Goal: Communication & Community: Answer question/provide support

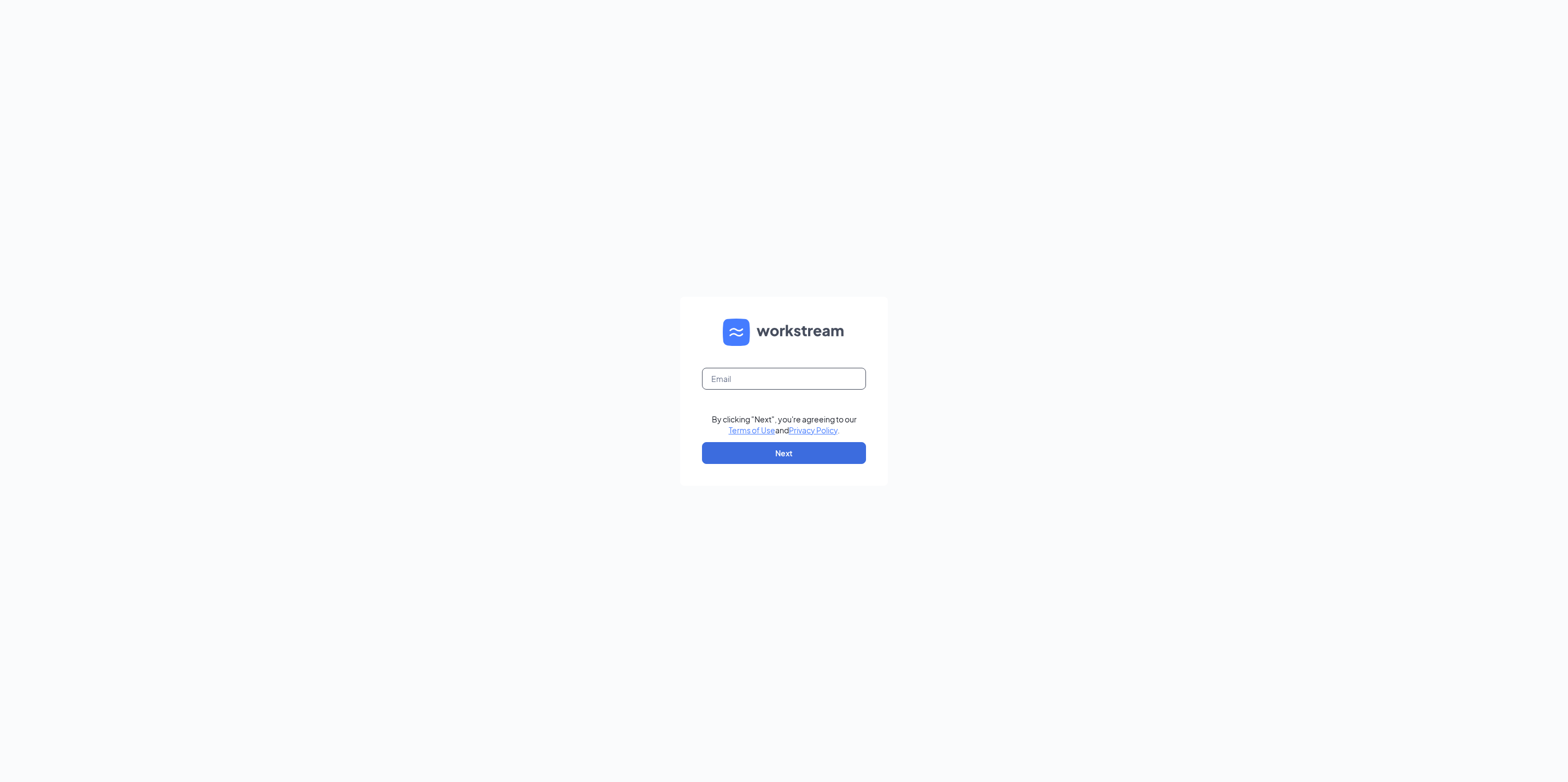
click at [745, 379] on input "text" at bounding box center [784, 379] width 164 height 22
type input "LCRussellville@littlecaesarsofar.com"
click at [753, 450] on button "Next" at bounding box center [784, 453] width 164 height 22
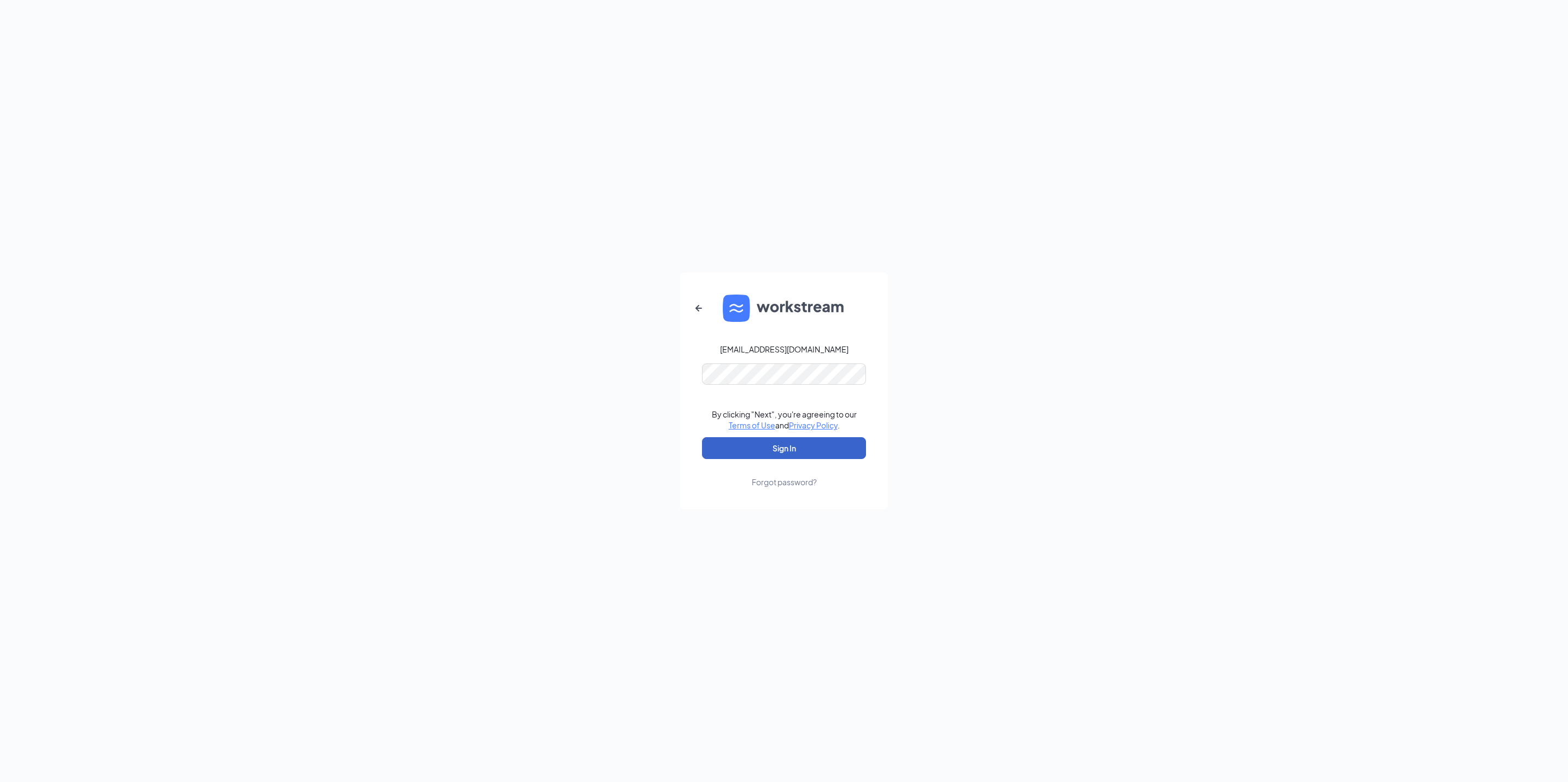
click at [778, 443] on button "Sign In" at bounding box center [784, 448] width 164 height 22
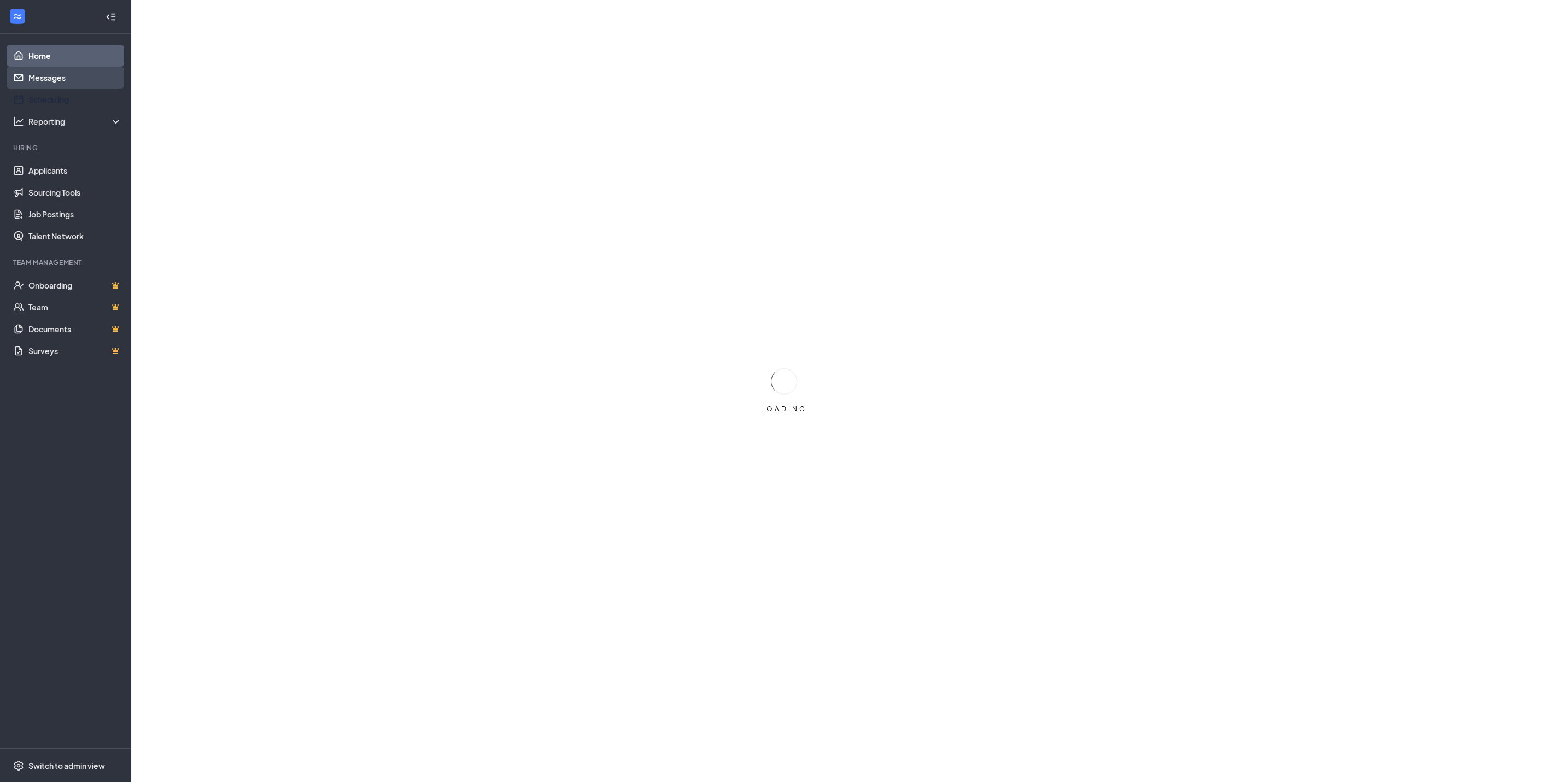
click at [51, 78] on link "Messages" at bounding box center [75, 78] width 94 height 22
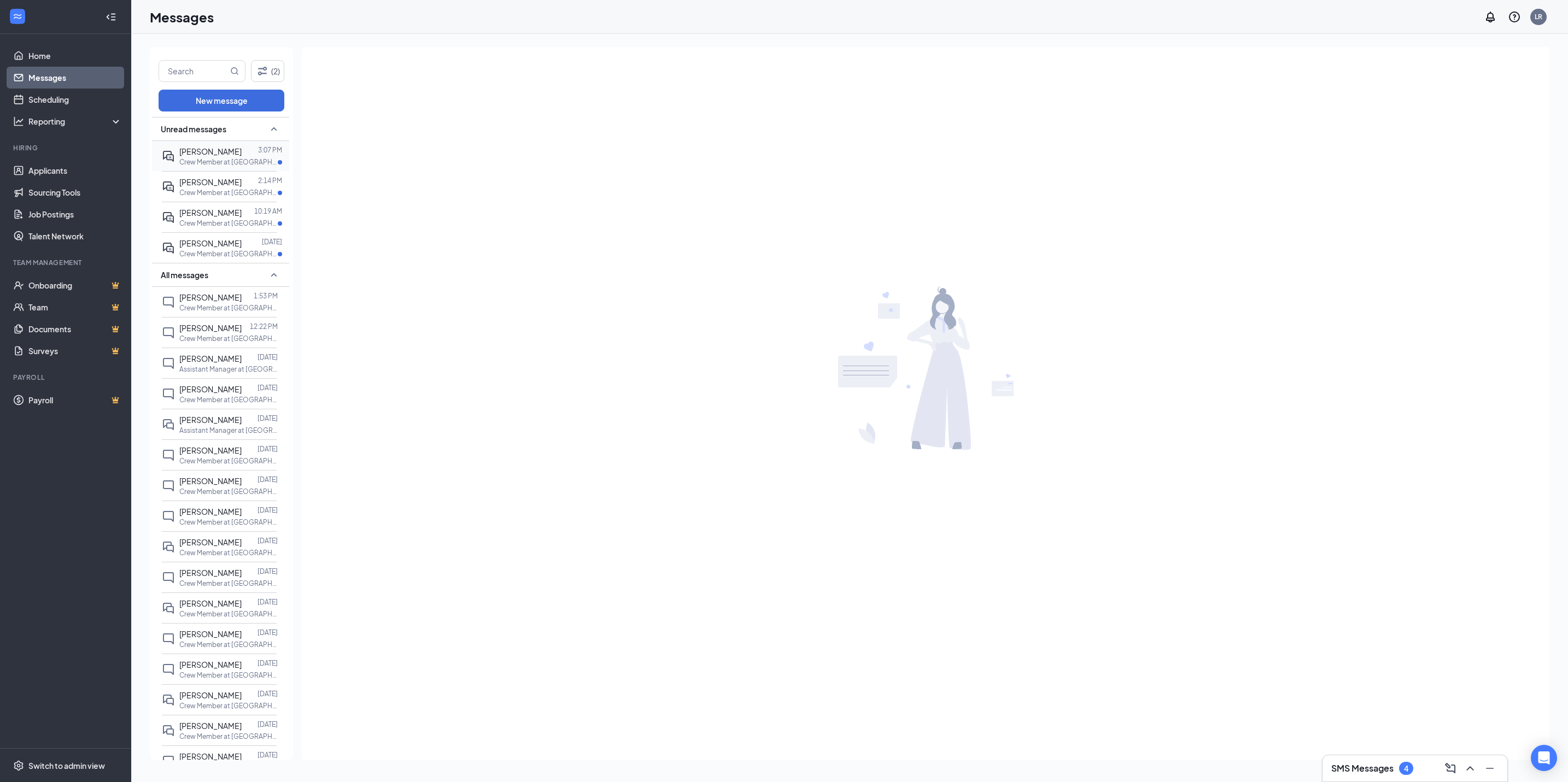
click at [201, 153] on span "[PERSON_NAME]" at bounding box center [210, 151] width 62 height 9
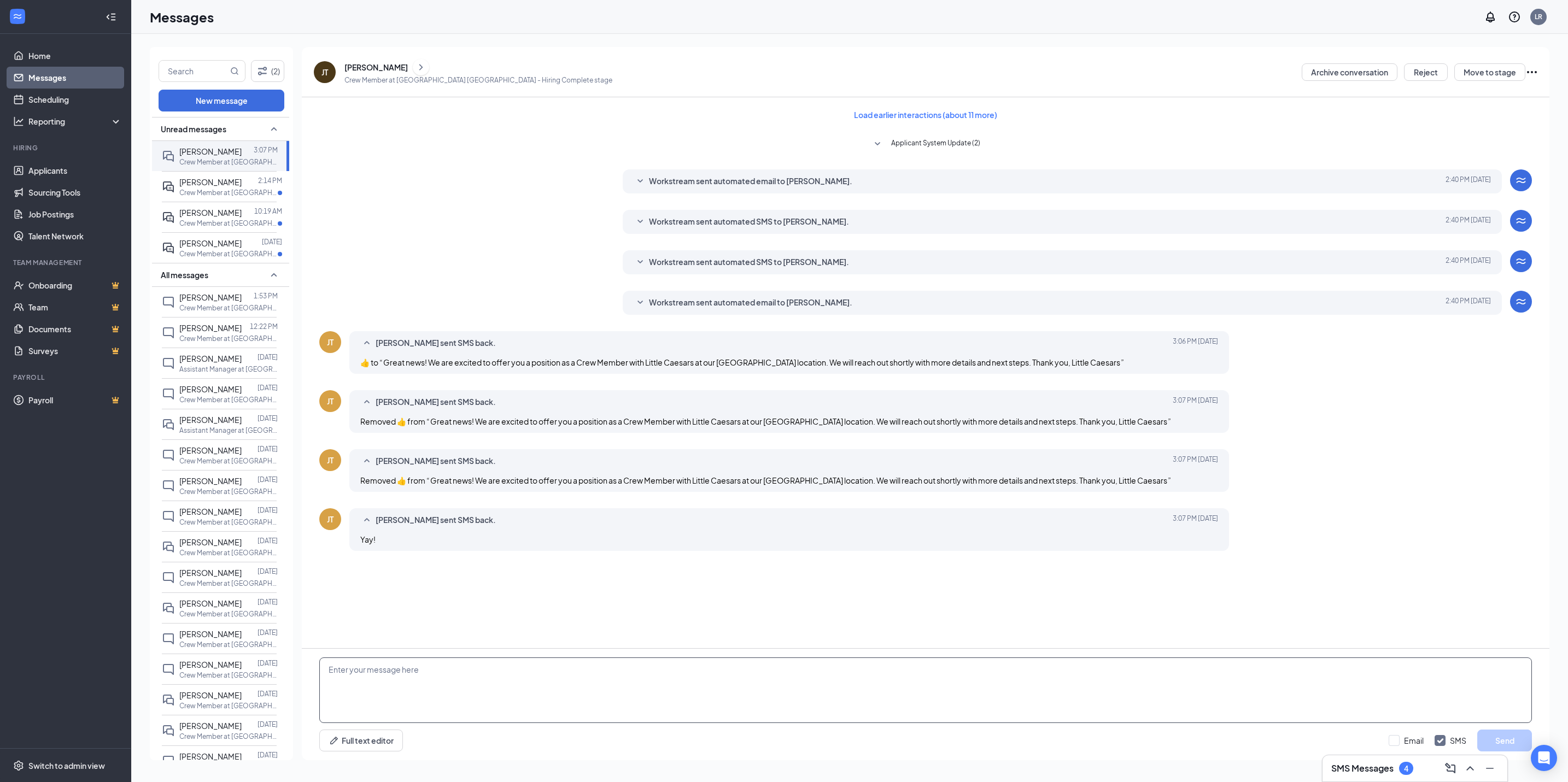
click at [454, 674] on textarea at bounding box center [925, 690] width 1213 height 65
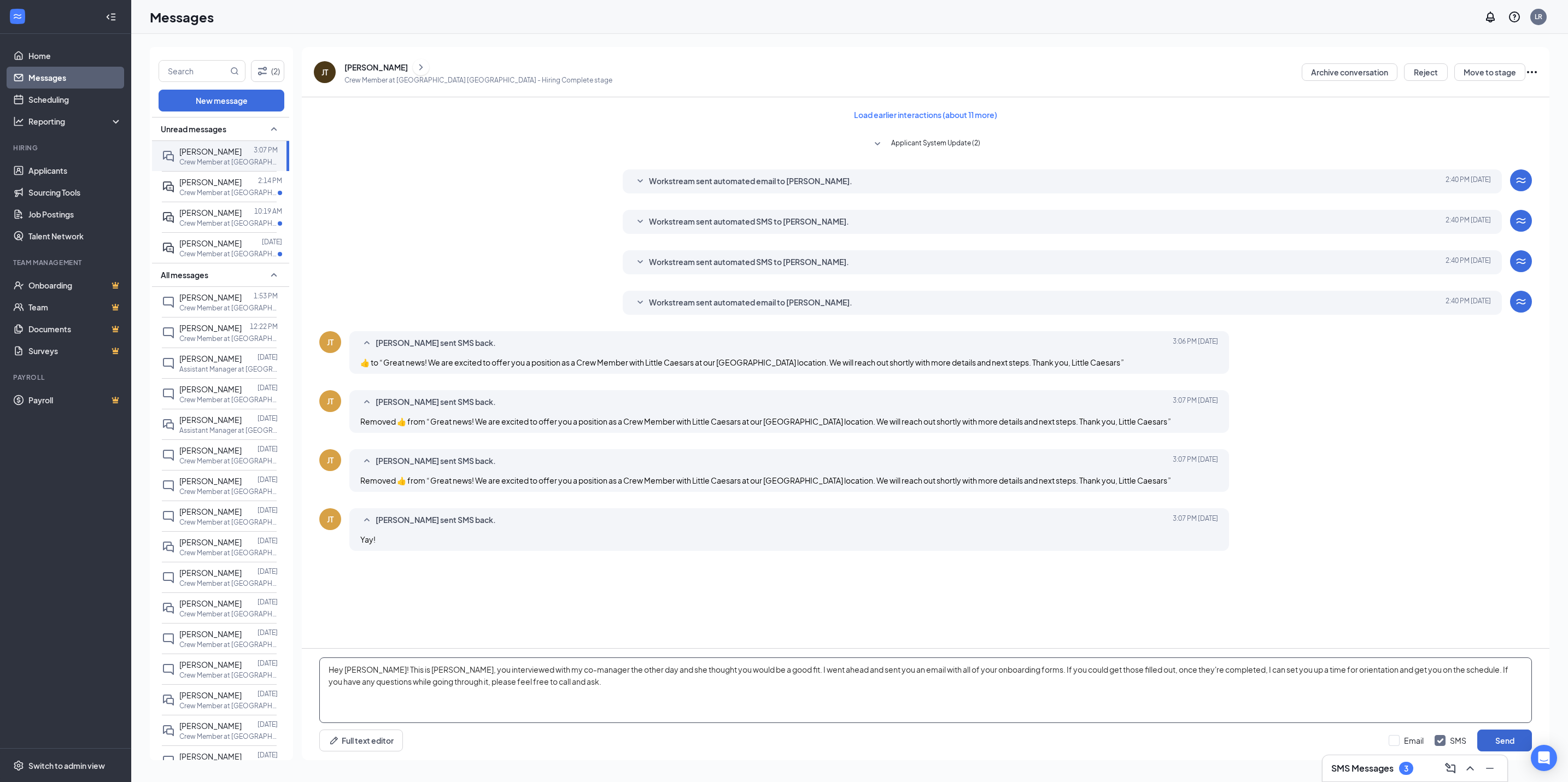
type textarea "Hey [PERSON_NAME]! This is [PERSON_NAME], you interviewed with my co-manager th…"
click at [1498, 734] on button "Send" at bounding box center [1503, 740] width 54 height 22
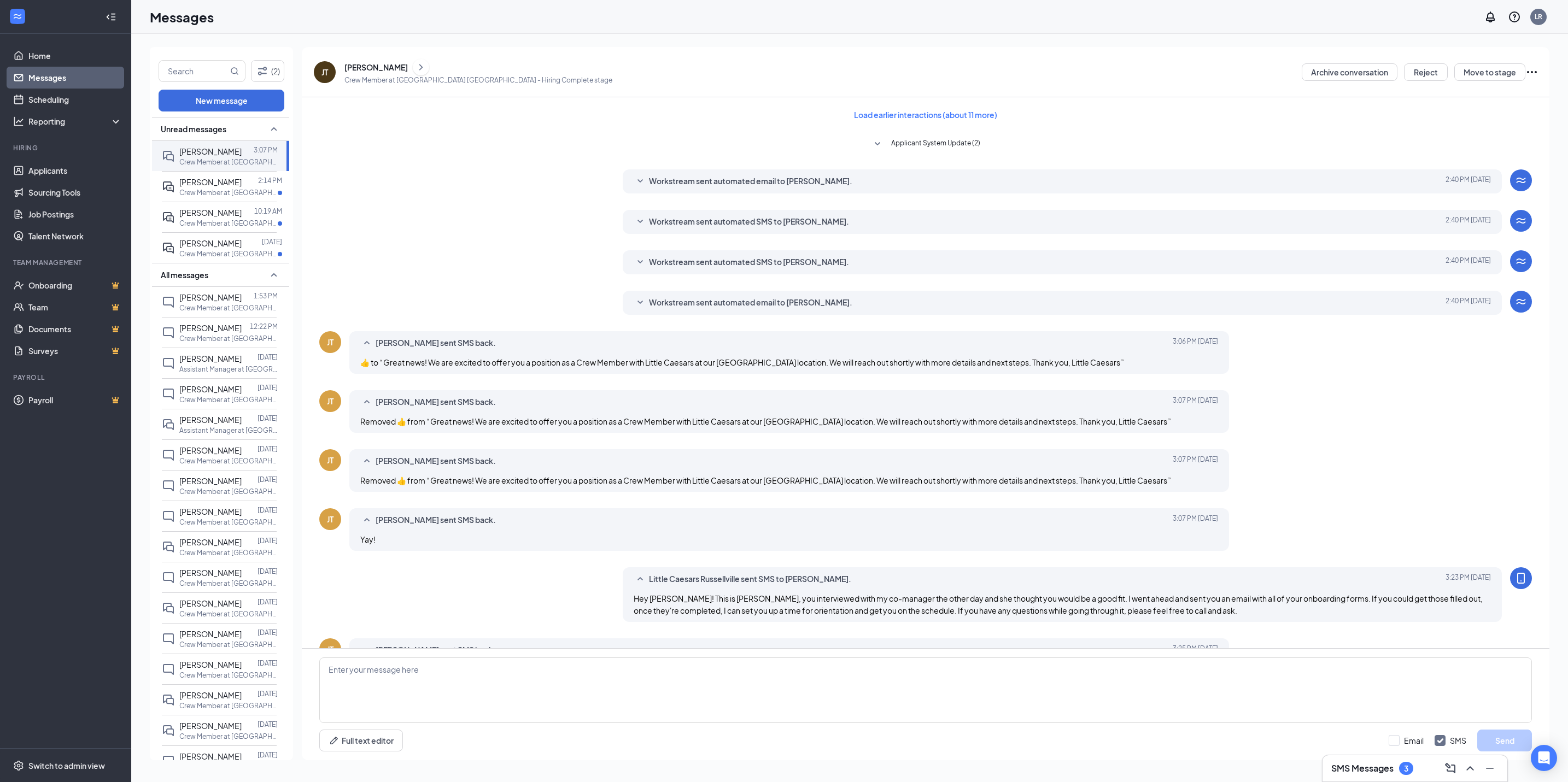
scroll to position [44, 0]
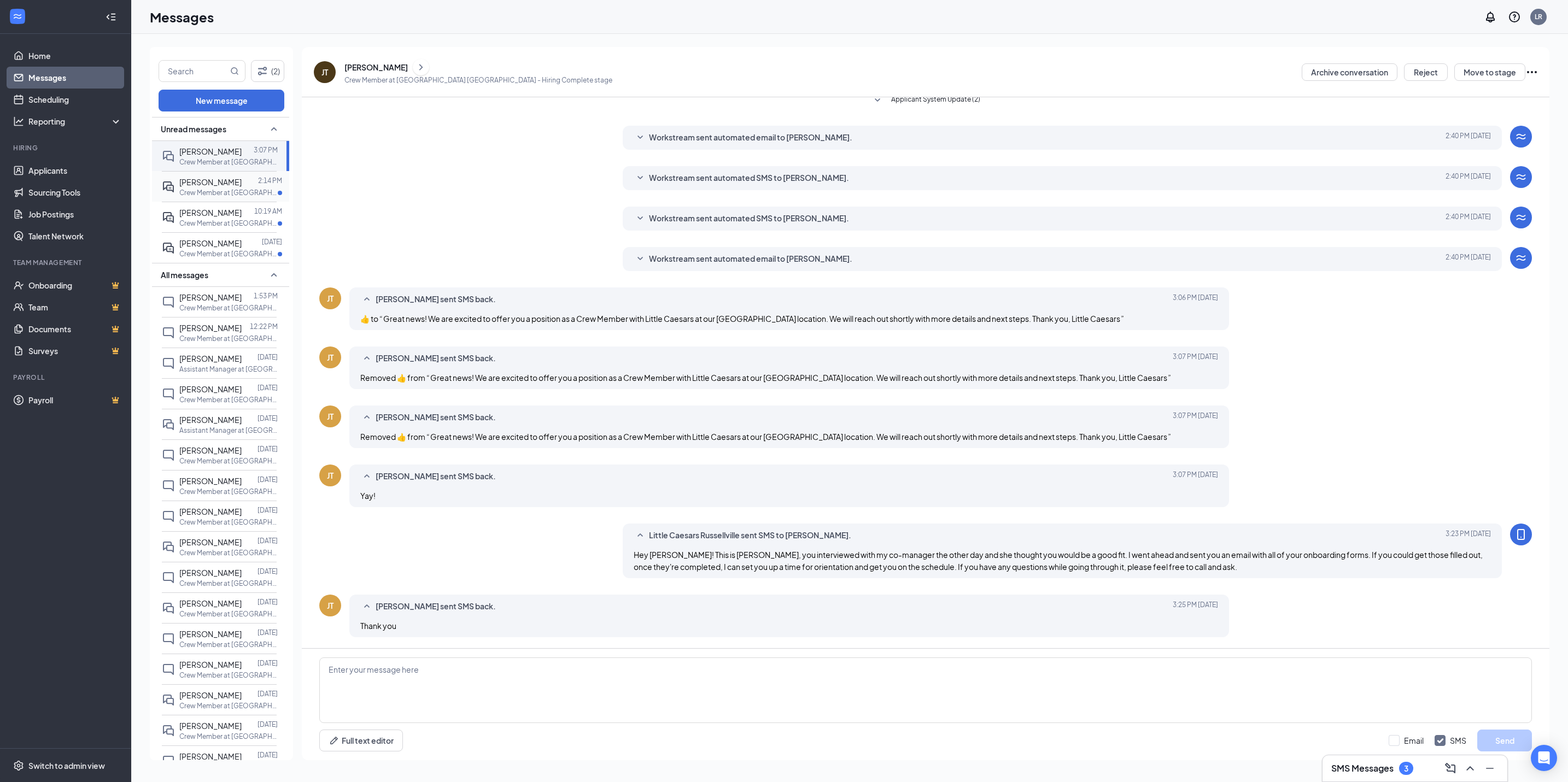
click at [204, 176] on div "[PERSON_NAME]" at bounding box center [210, 181] width 62 height 12
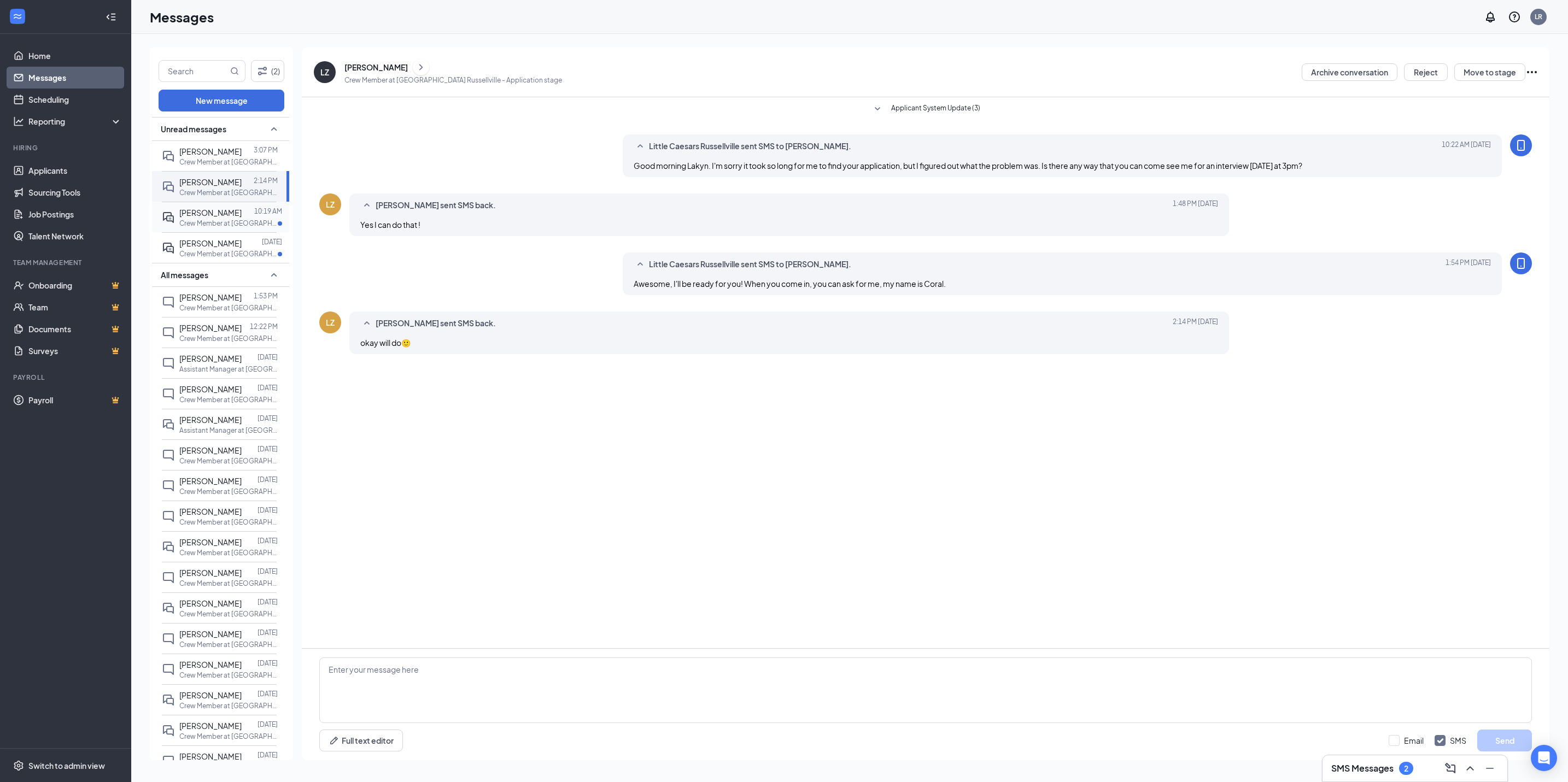
click at [223, 220] on p "Crew Member at [GEOGRAPHIC_DATA]" at bounding box center [229, 223] width 98 height 9
